Goal: Information Seeking & Learning: Learn about a topic

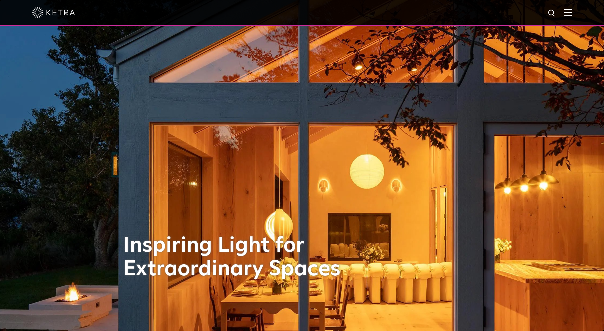
click at [570, 15] on img at bounding box center [568, 12] width 8 height 7
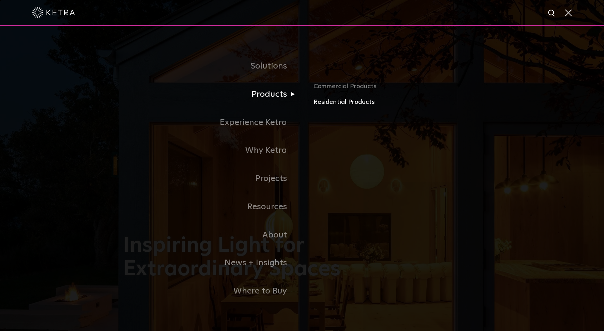
click at [329, 104] on link "Residential Products" at bounding box center [397, 102] width 167 height 10
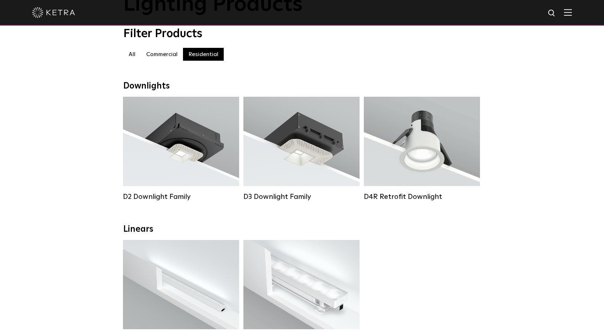
scroll to position [61, 0]
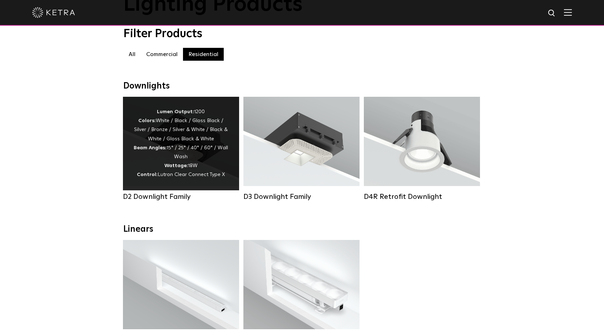
click at [153, 160] on div "Lumen Output: 1200 Colors: White / Black / Gloss Black / Silver / Bronze / Silv…" at bounding box center [181, 144] width 95 height 72
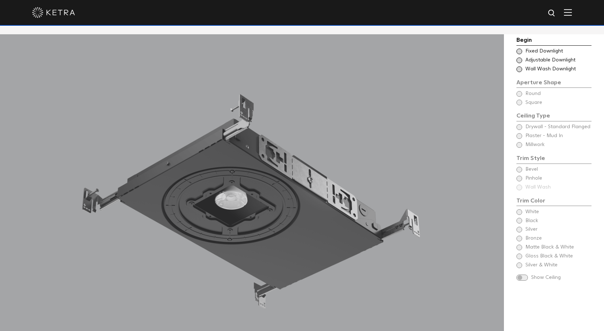
scroll to position [646, 0]
click at [521, 61] on span at bounding box center [520, 61] width 6 height 6
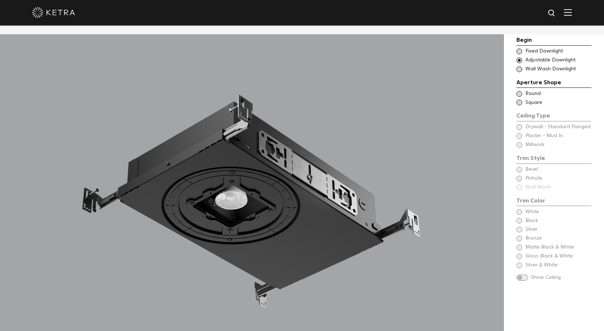
click at [520, 54] on div "Choose Aperture Shape Fixed Downlight" at bounding box center [554, 51] width 75 height 7
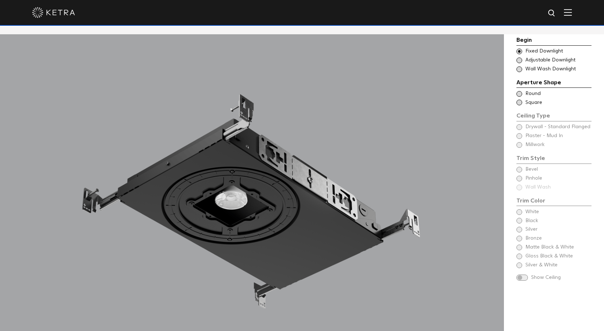
click at [520, 70] on span at bounding box center [520, 69] width 6 height 6
click at [520, 100] on span at bounding box center [520, 103] width 6 height 6
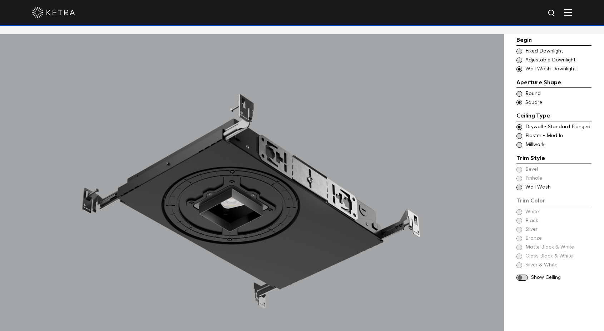
click at [520, 49] on span at bounding box center [520, 52] width 6 height 6
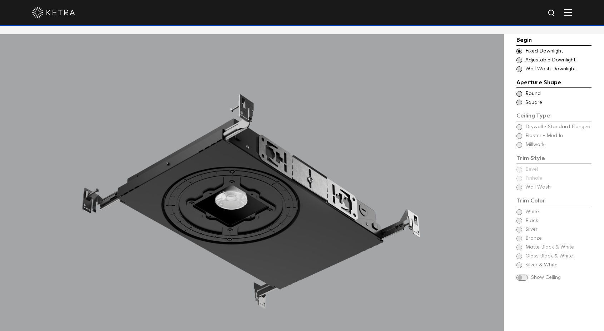
click at [518, 100] on span at bounding box center [520, 103] width 6 height 6
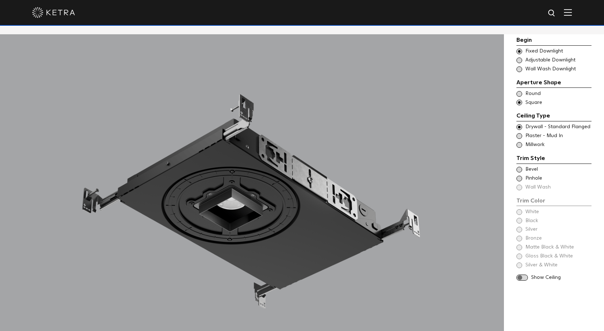
click at [518, 126] on span at bounding box center [520, 127] width 6 height 6
click at [520, 167] on span at bounding box center [520, 170] width 6 height 6
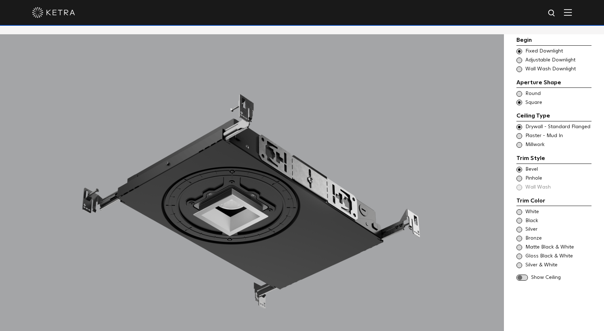
click at [520, 178] on div "Trim Color - Square - Flanged Bevel Trim Color - Square - Pinhole - Flanged Pin…" at bounding box center [554, 178] width 75 height 25
click at [520, 176] on span at bounding box center [520, 179] width 6 height 6
click at [520, 167] on span at bounding box center [520, 170] width 6 height 6
click at [520, 209] on span at bounding box center [520, 212] width 6 height 6
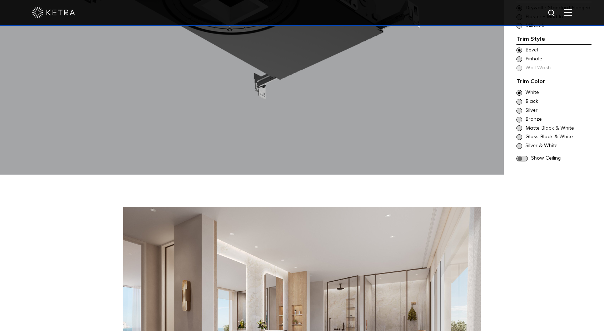
scroll to position [857, 0]
click at [524, 156] on span at bounding box center [522, 159] width 11 height 6
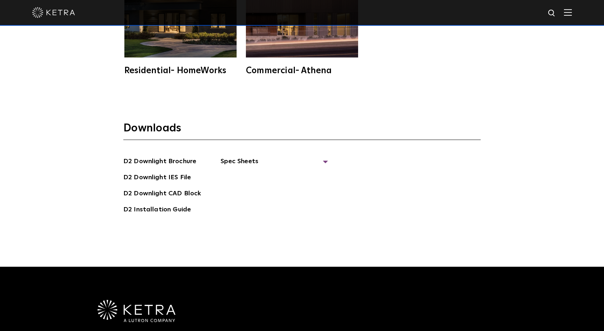
scroll to position [2008, 0]
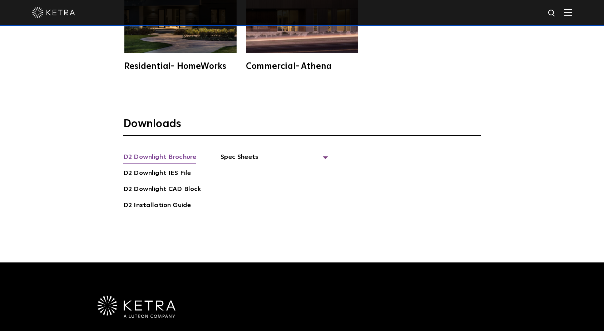
click at [171, 152] on link "D2 Downlight Brochure" at bounding box center [159, 157] width 73 height 11
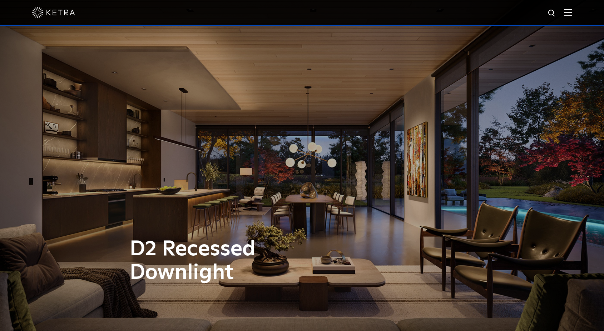
scroll to position [0, 0]
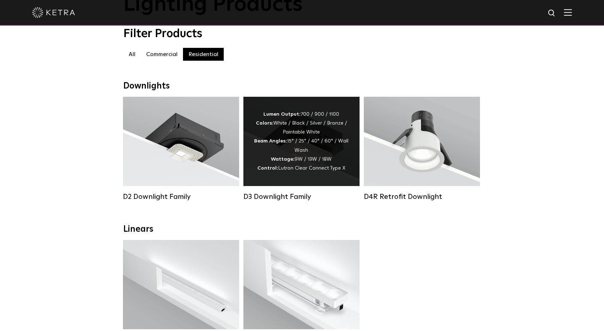
click at [270, 148] on div "Lumen Output: 700 / 900 / 1100 Colors: White / Black / Silver / Bronze / Painta…" at bounding box center [301, 141] width 95 height 63
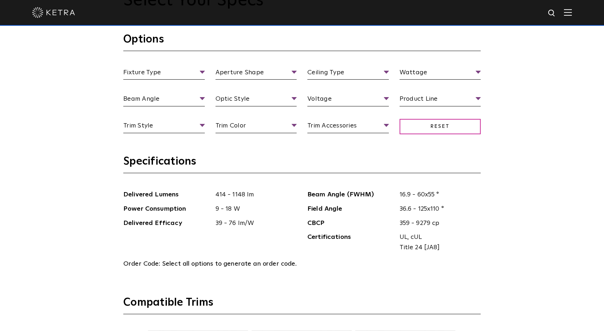
scroll to position [733, 0]
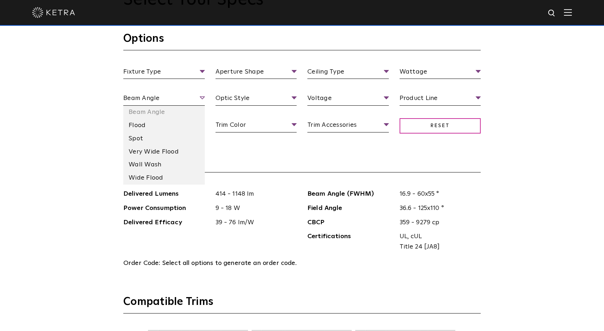
click at [200, 100] on span "Beam Angle" at bounding box center [164, 99] width 82 height 13
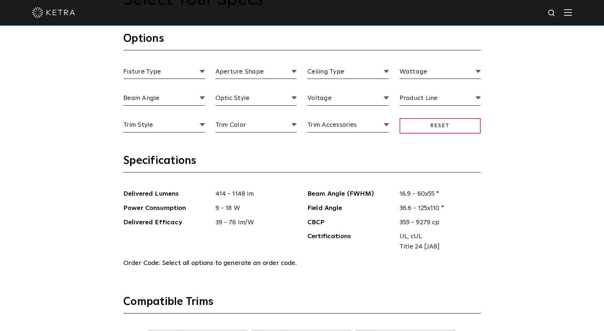
click at [104, 149] on div "Select Your Specs Options Fixture Type Fixture Type Adjustable Fixed Wall Wash …" at bounding box center [302, 307] width 604 height 728
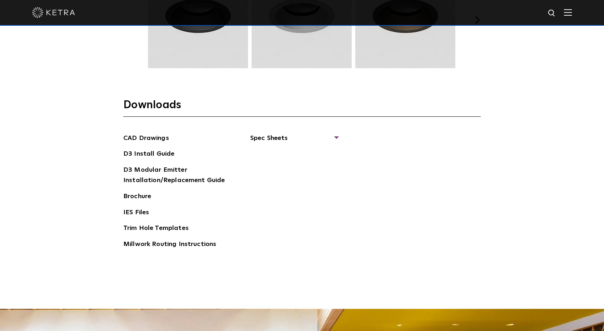
scroll to position [1095, 0]
click at [137, 192] on link "Brochure" at bounding box center [137, 197] width 28 height 11
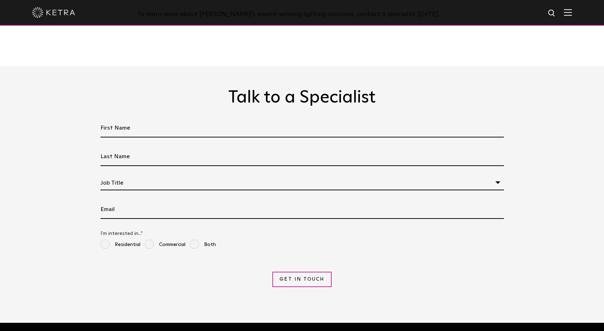
scroll to position [1414, 0]
